Goal: Obtain resource: Download file/media

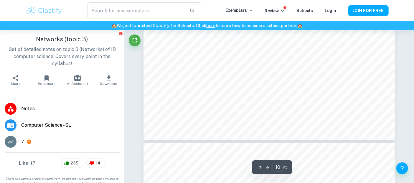
scroll to position [3761, 0]
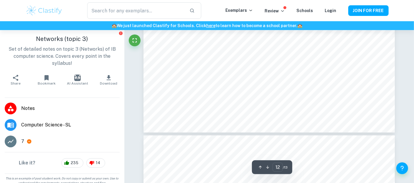
type input "13"
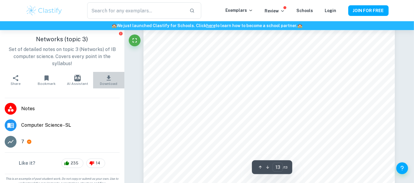
click at [110, 79] on button "Download" at bounding box center [108, 80] width 31 height 16
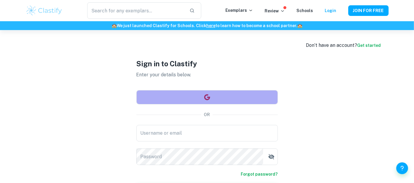
click at [205, 98] on icon "button" at bounding box center [207, 97] width 6 height 6
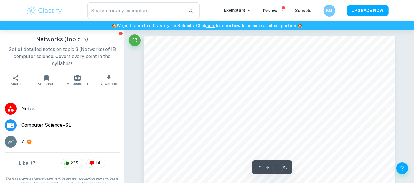
click at [107, 80] on icon "button" at bounding box center [109, 77] width 4 height 5
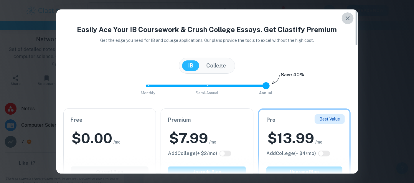
click at [347, 17] on icon "button" at bounding box center [347, 18] width 7 height 7
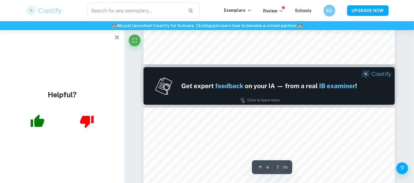
type input "2"
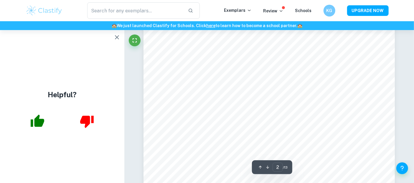
scroll to position [490, 0]
